Goal: Information Seeking & Learning: Learn about a topic

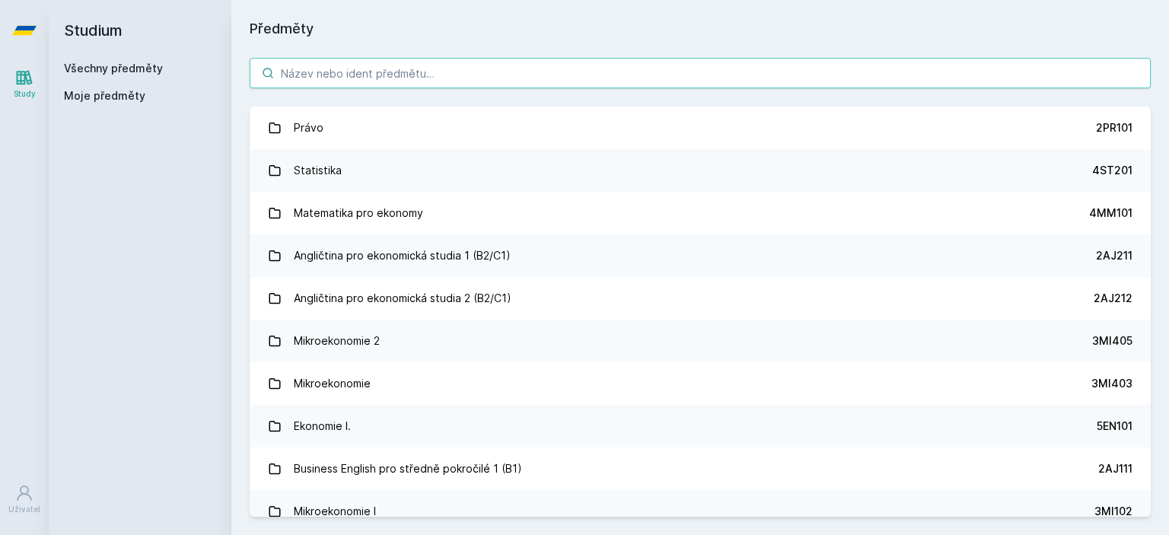
click at [508, 82] on input "search" at bounding box center [700, 73] width 901 height 30
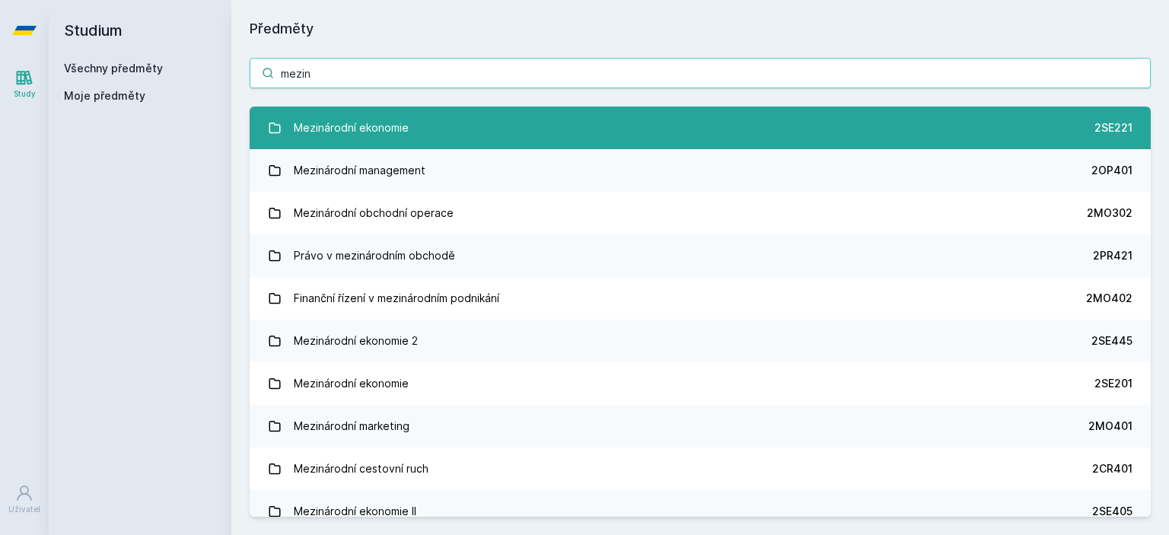
type input "mezin"
click at [472, 121] on link "Mezinárodní ekonomie 2SE221" at bounding box center [700, 128] width 901 height 43
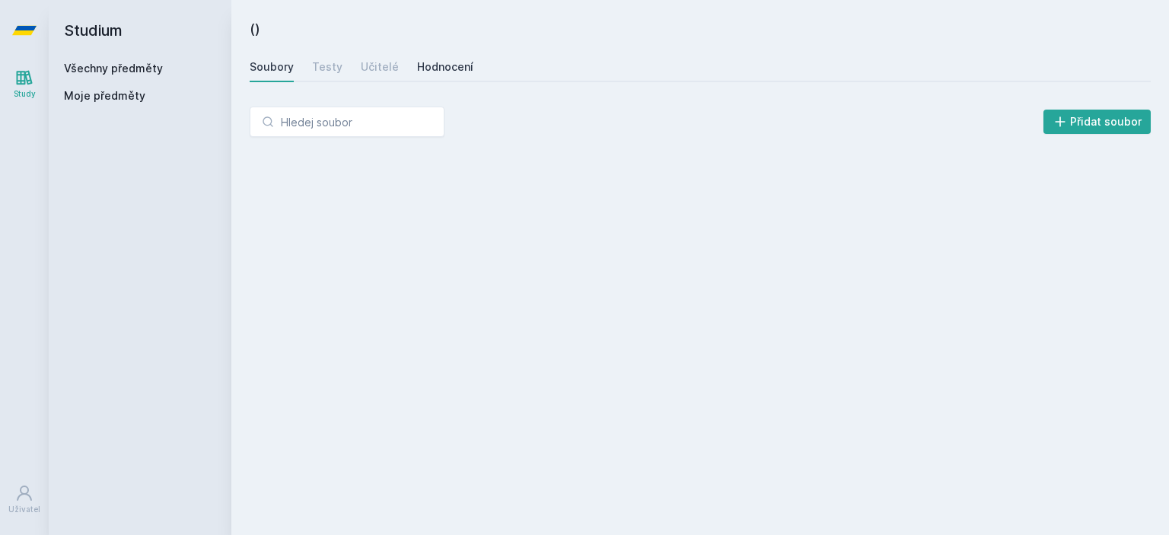
click at [431, 66] on div "Hodnocení" at bounding box center [445, 66] width 56 height 15
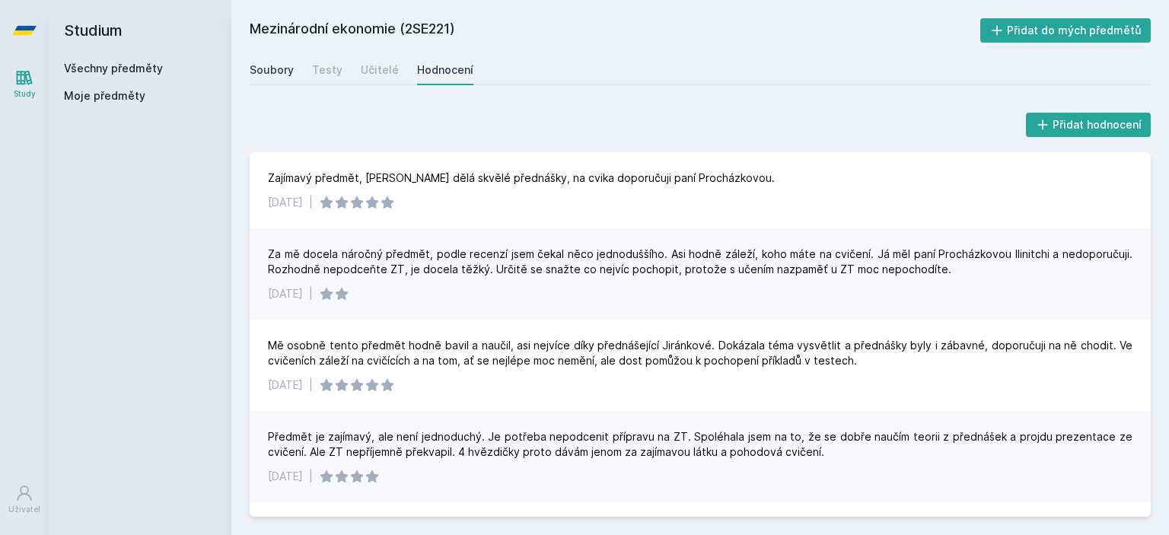
click at [268, 77] on div "Soubory" at bounding box center [272, 69] width 44 height 15
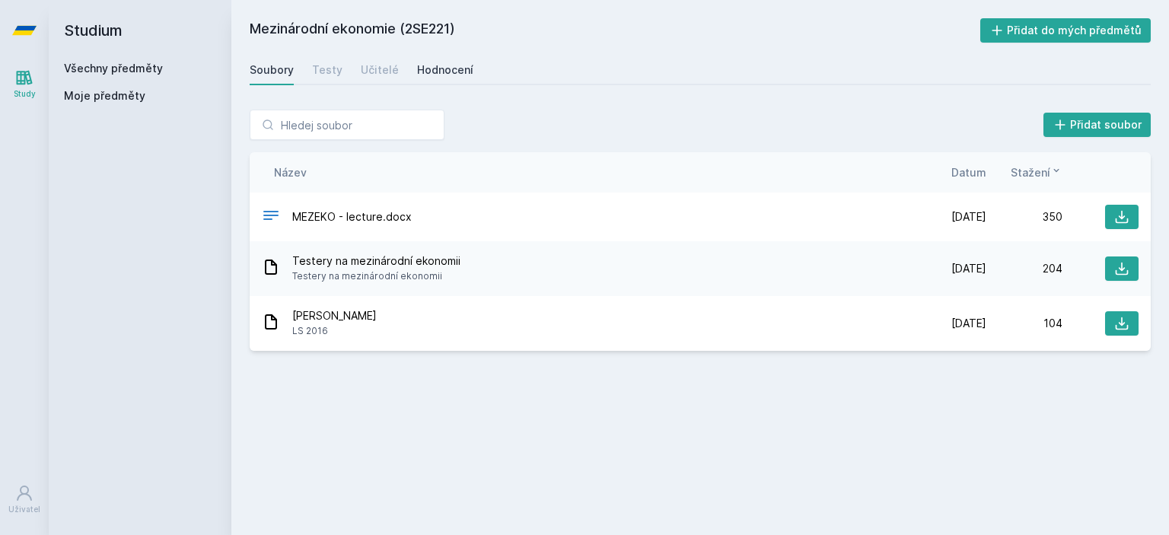
click at [451, 63] on div "Hodnocení" at bounding box center [445, 69] width 56 height 15
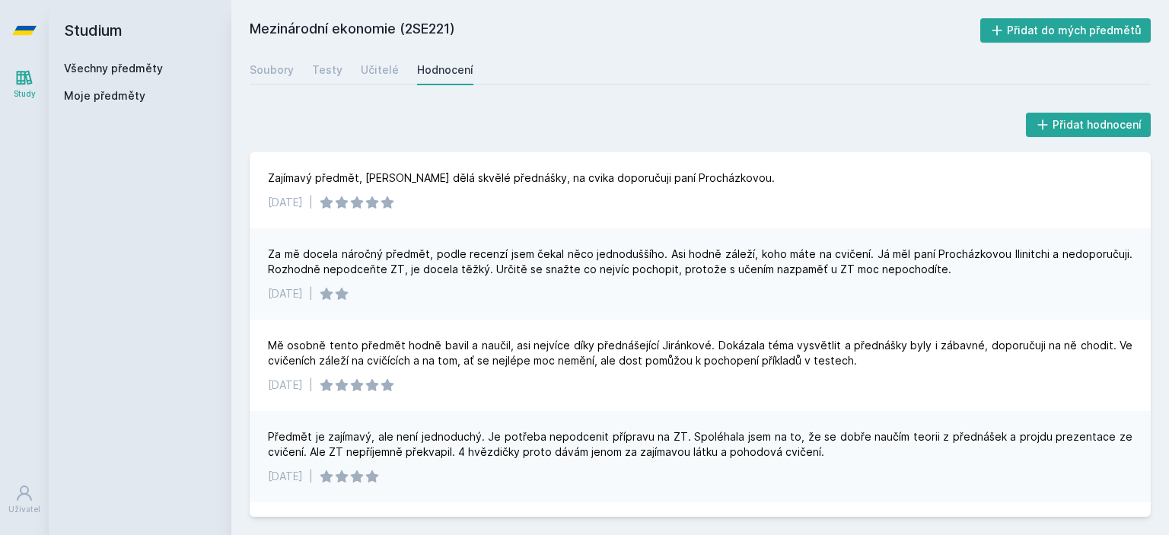
click at [521, 255] on div "Za mě docela náročný předmět, podle recenzí jsem čekal něco jednoduššího. Asi h…" at bounding box center [700, 262] width 864 height 30
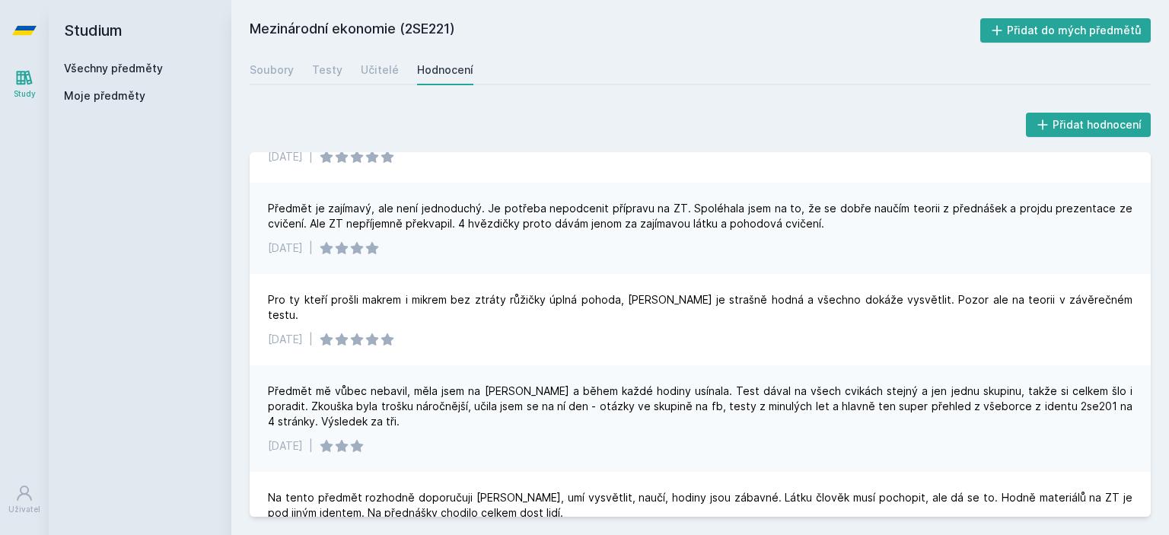
scroll to position [213, 0]
